Goal: Information Seeking & Learning: Learn about a topic

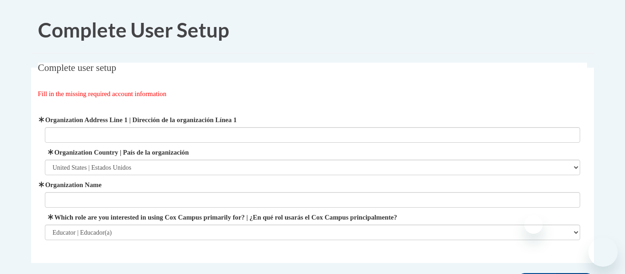
select select "ad49bcad-a171-4b2e-b99c-48b446064914"
select select "fbf2d438-af2f-41f8-98f1-81c410e29de3"
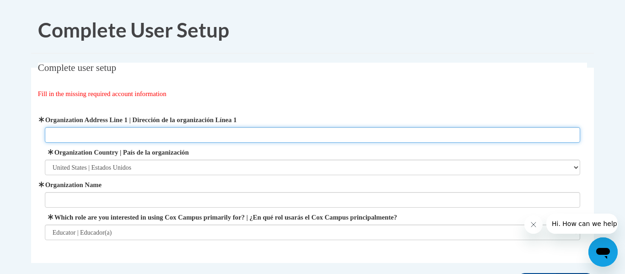
click at [59, 137] on input "Organization Address Line 1 | Dirección de la organización Línea 1" at bounding box center [313, 135] width 536 height 16
type input "Pleasure Island Rd"
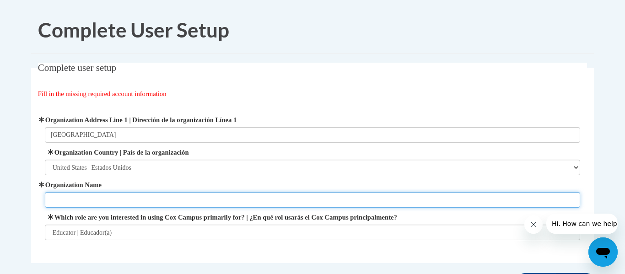
click at [116, 196] on input "Organization Name" at bounding box center [313, 200] width 536 height 16
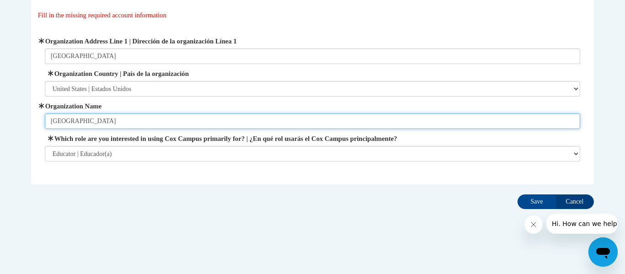
scroll to position [75, 0]
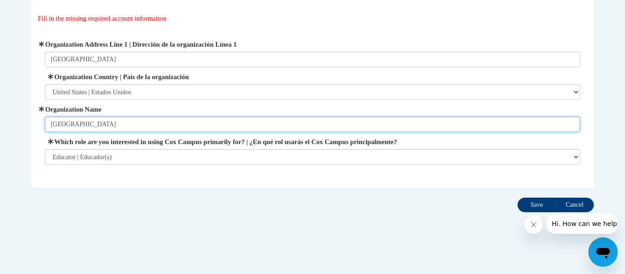
type input "Northland Pines School District"
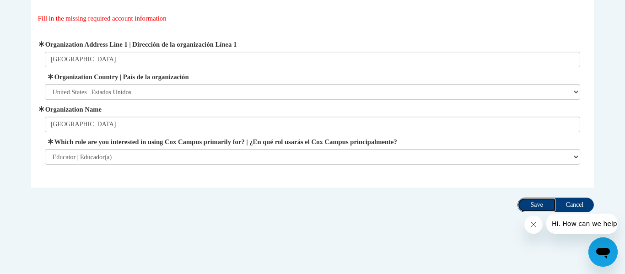
click at [530, 204] on input "Save" at bounding box center [536, 205] width 38 height 15
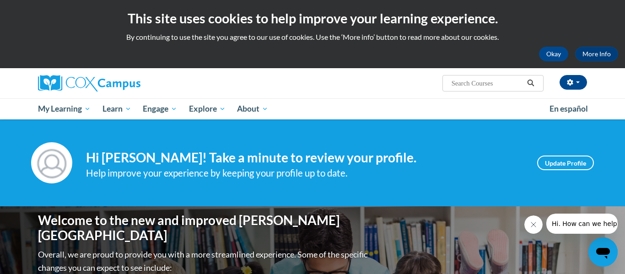
click at [476, 83] on input "Search..." at bounding box center [487, 83] width 73 height 11
type input "speech"
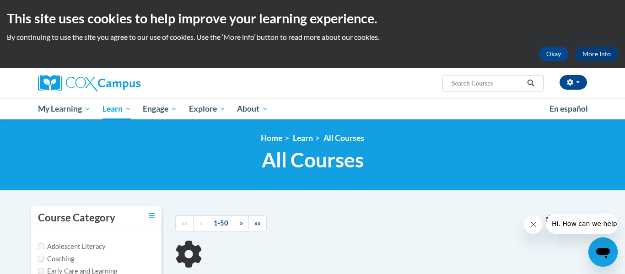
type input "speech"
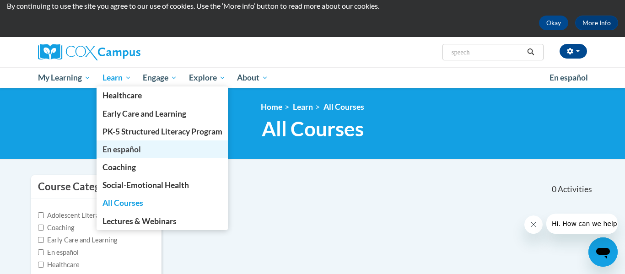
scroll to position [32, 0]
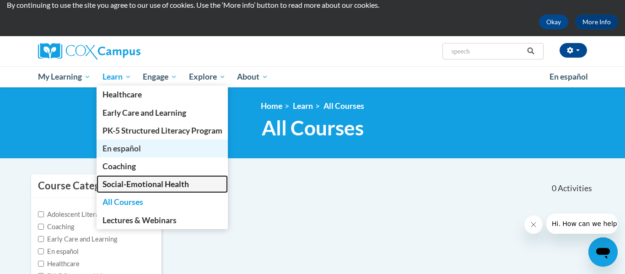
click at [171, 184] on span "Social-Emotional Health" at bounding box center [145, 184] width 86 height 10
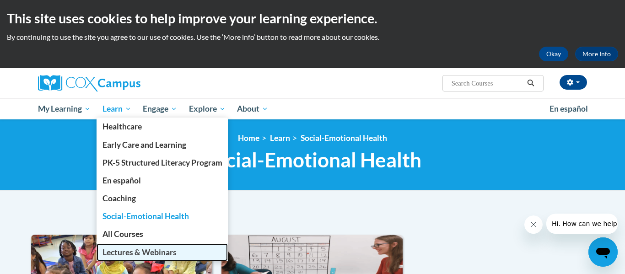
click at [147, 253] on span "Lectures & Webinars" at bounding box center [139, 253] width 74 height 10
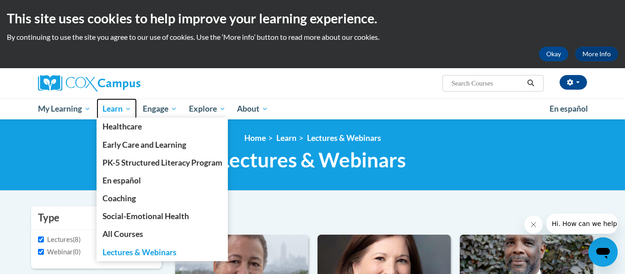
click at [121, 110] on span "Learn" at bounding box center [116, 108] width 29 height 11
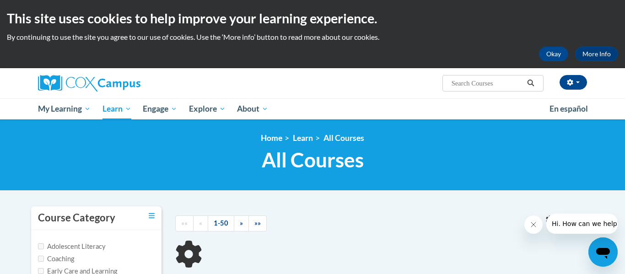
click at [457, 83] on input "Search..." at bounding box center [487, 83] width 73 height 11
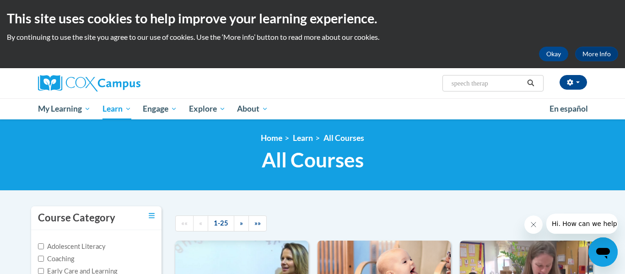
type input "[MEDICAL_DATA]"
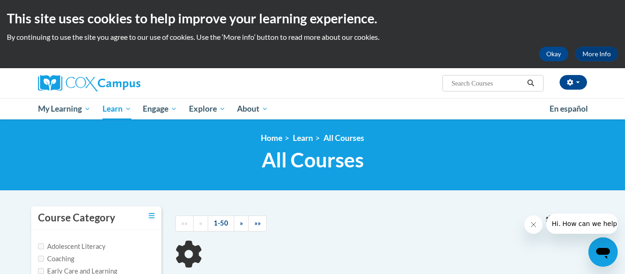
type input "[MEDICAL_DATA]"
